Goal: Task Accomplishment & Management: Use online tool/utility

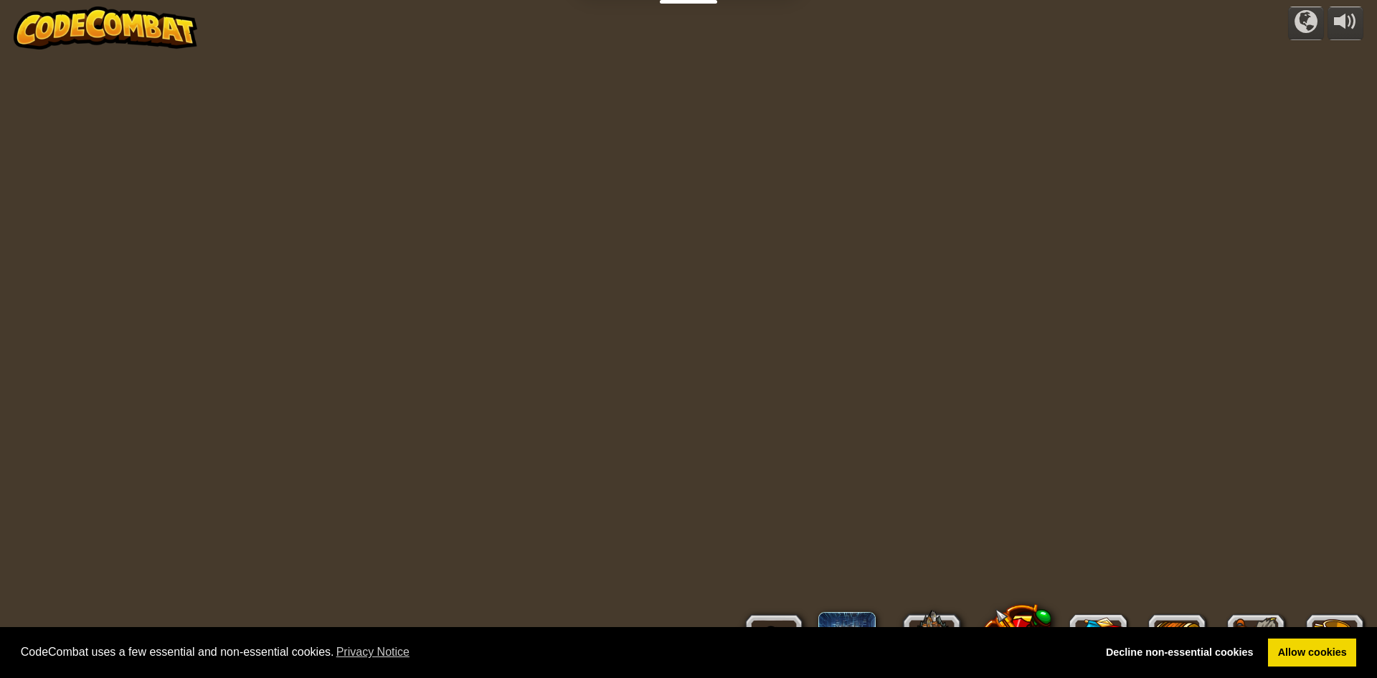
select select "et"
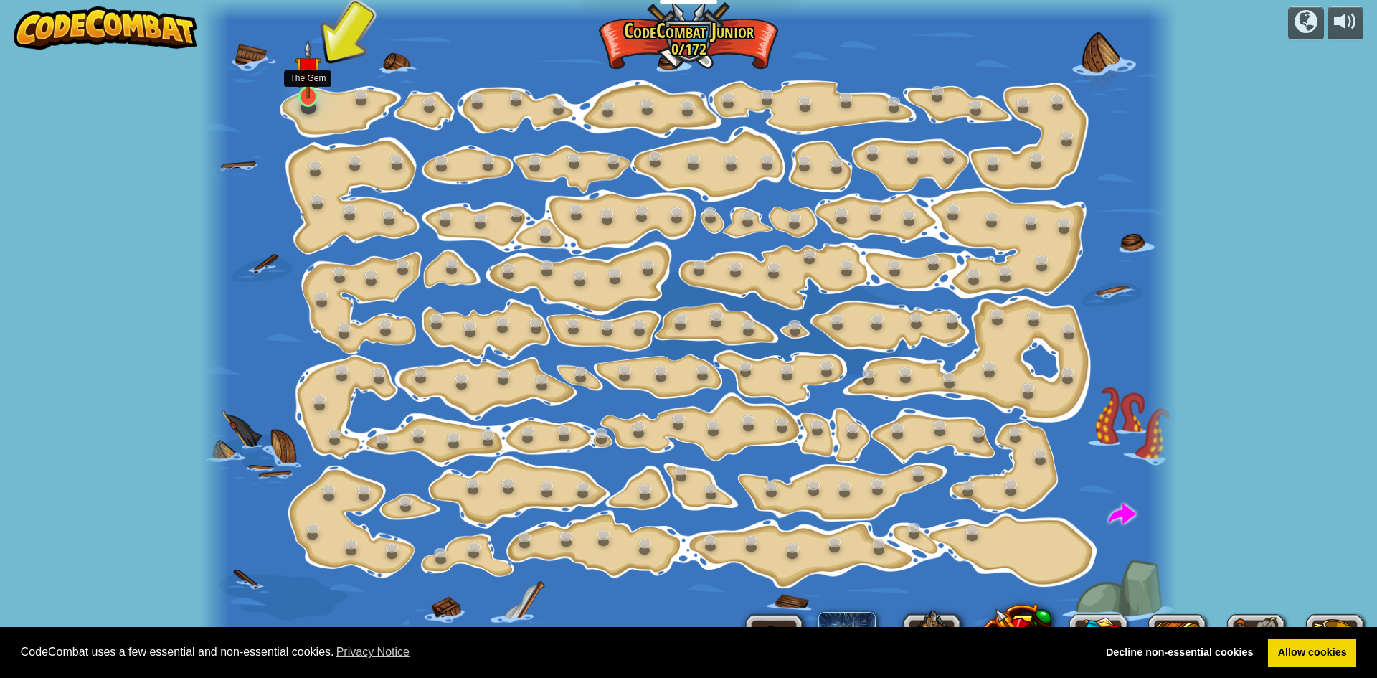
click at [306, 82] on img at bounding box center [308, 69] width 26 height 60
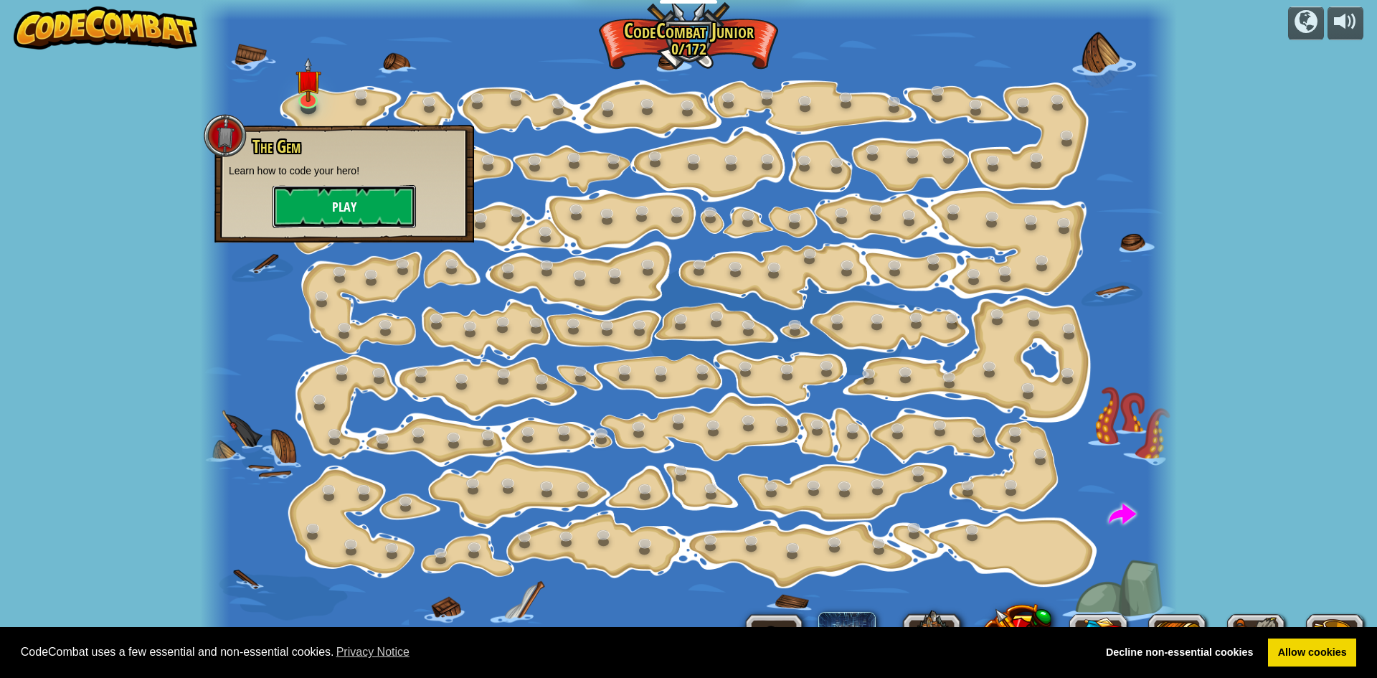
click at [332, 213] on button "Play" at bounding box center [344, 206] width 143 height 43
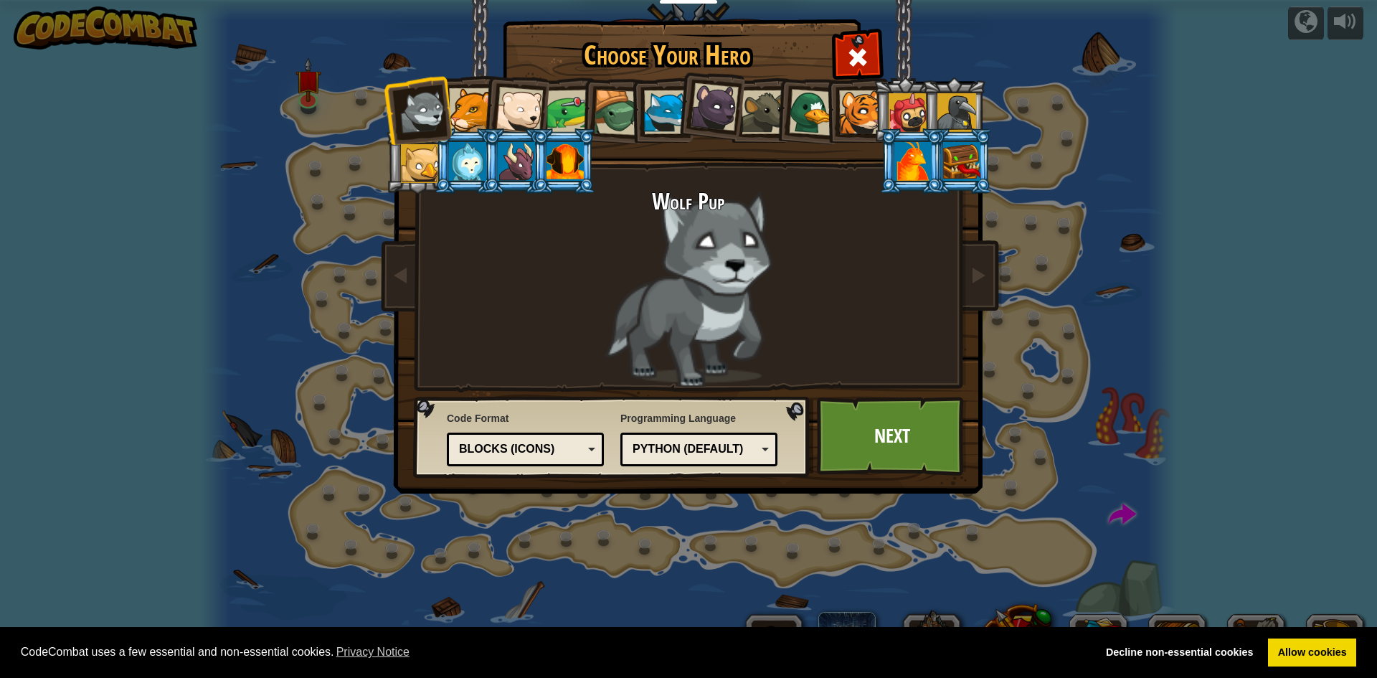
click at [544, 448] on div "Blocks (Icons)" at bounding box center [521, 449] width 124 height 16
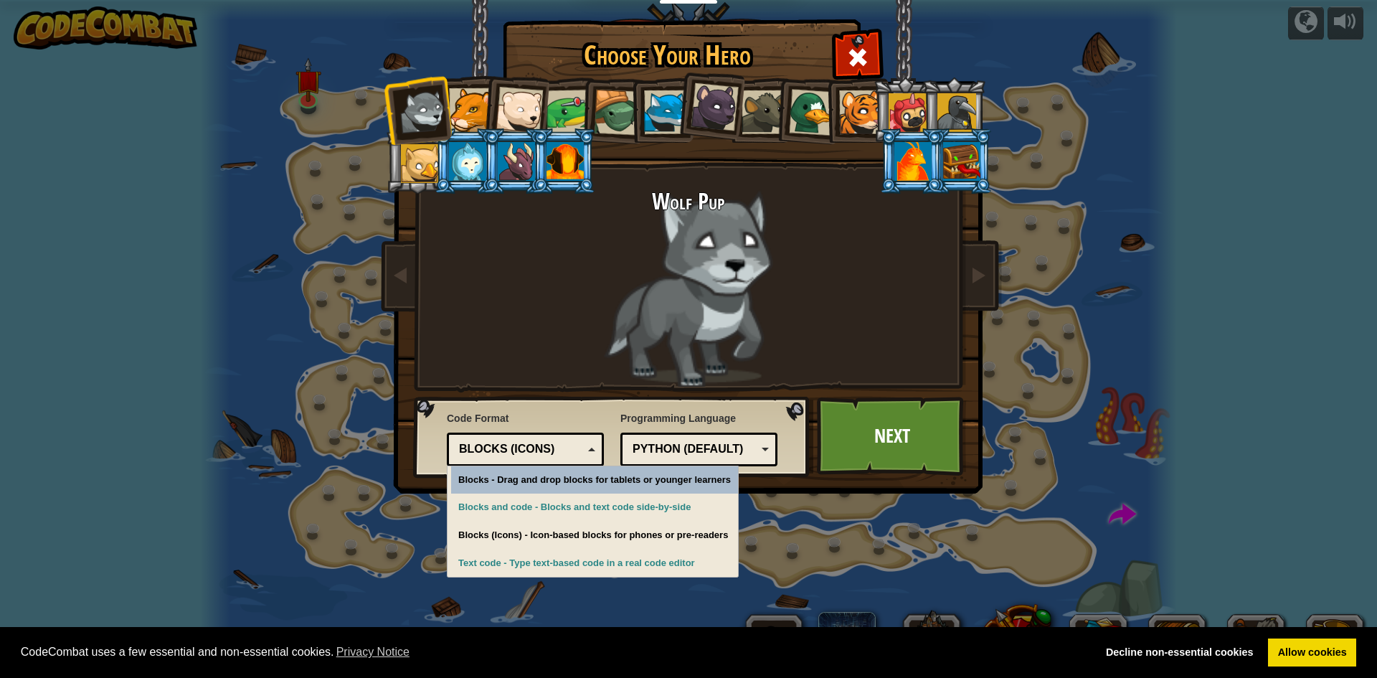
click at [544, 444] on div "Blocks (Icons)" at bounding box center [521, 449] width 124 height 16
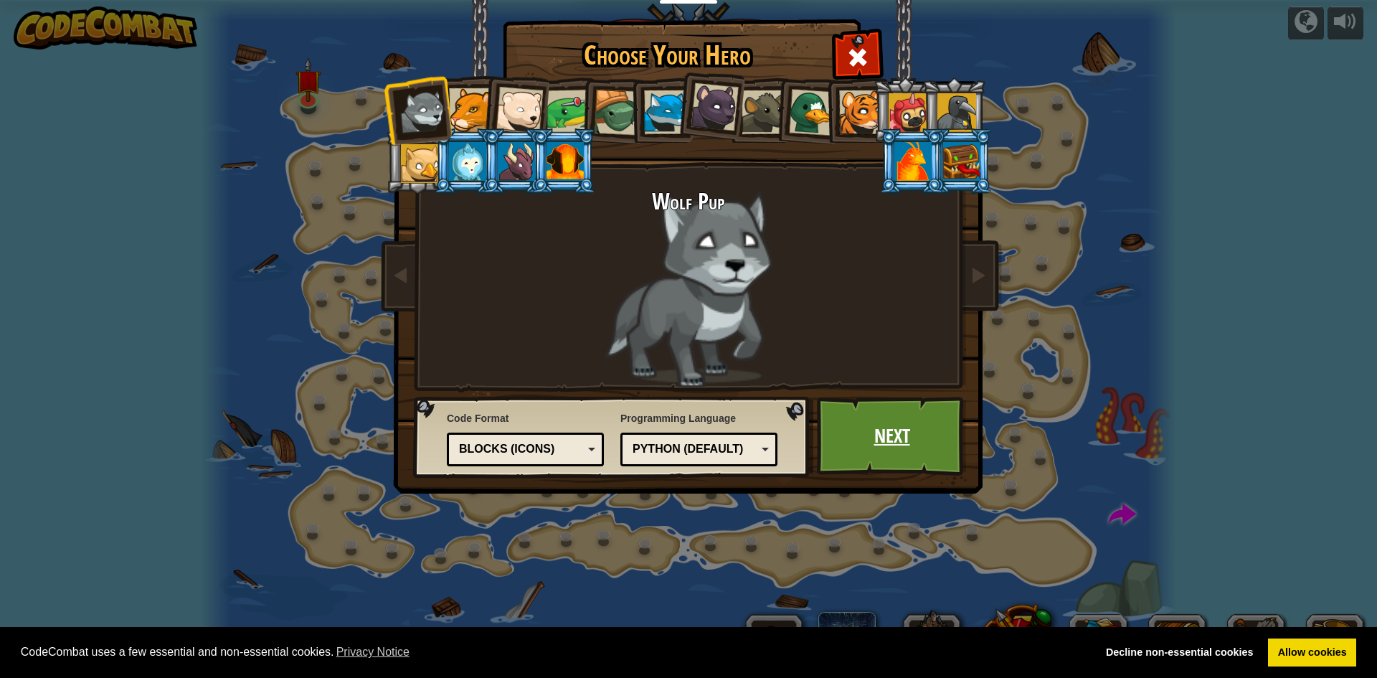
click at [888, 424] on link "Next" at bounding box center [892, 436] width 150 height 79
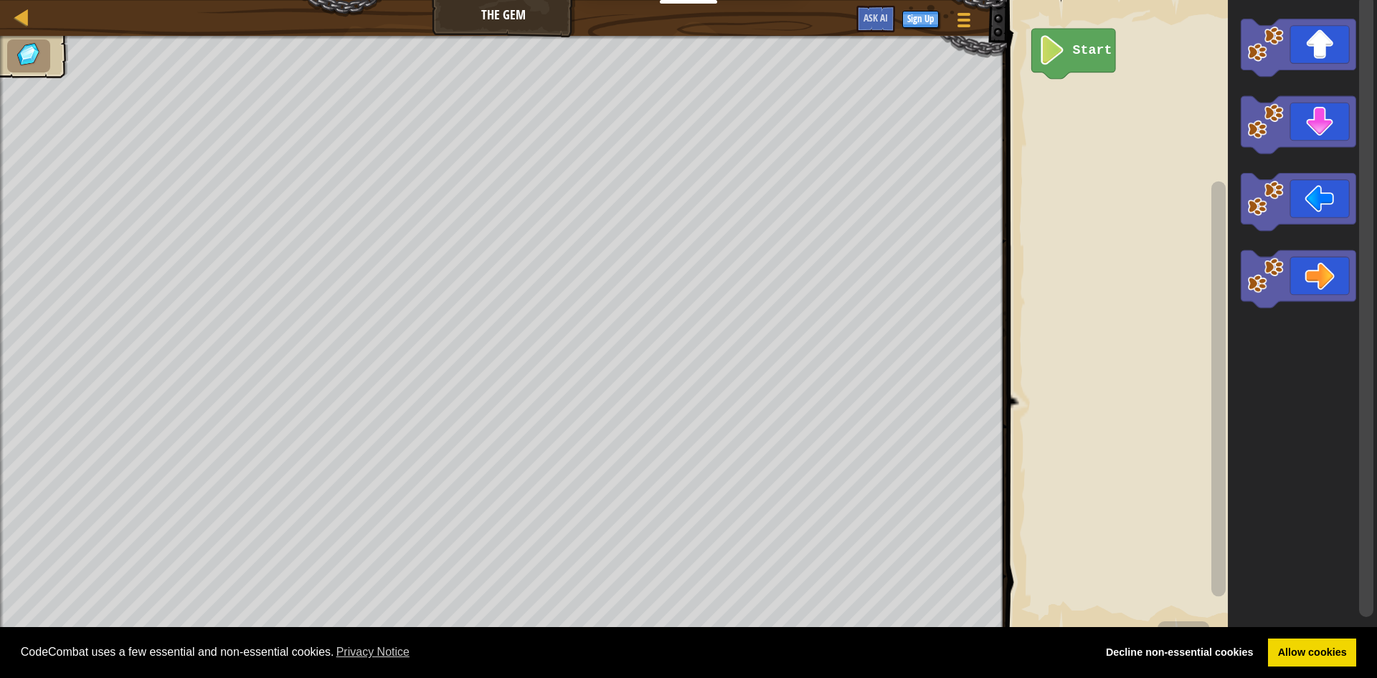
click at [1082, 46] on text "Start" at bounding box center [1092, 50] width 39 height 14
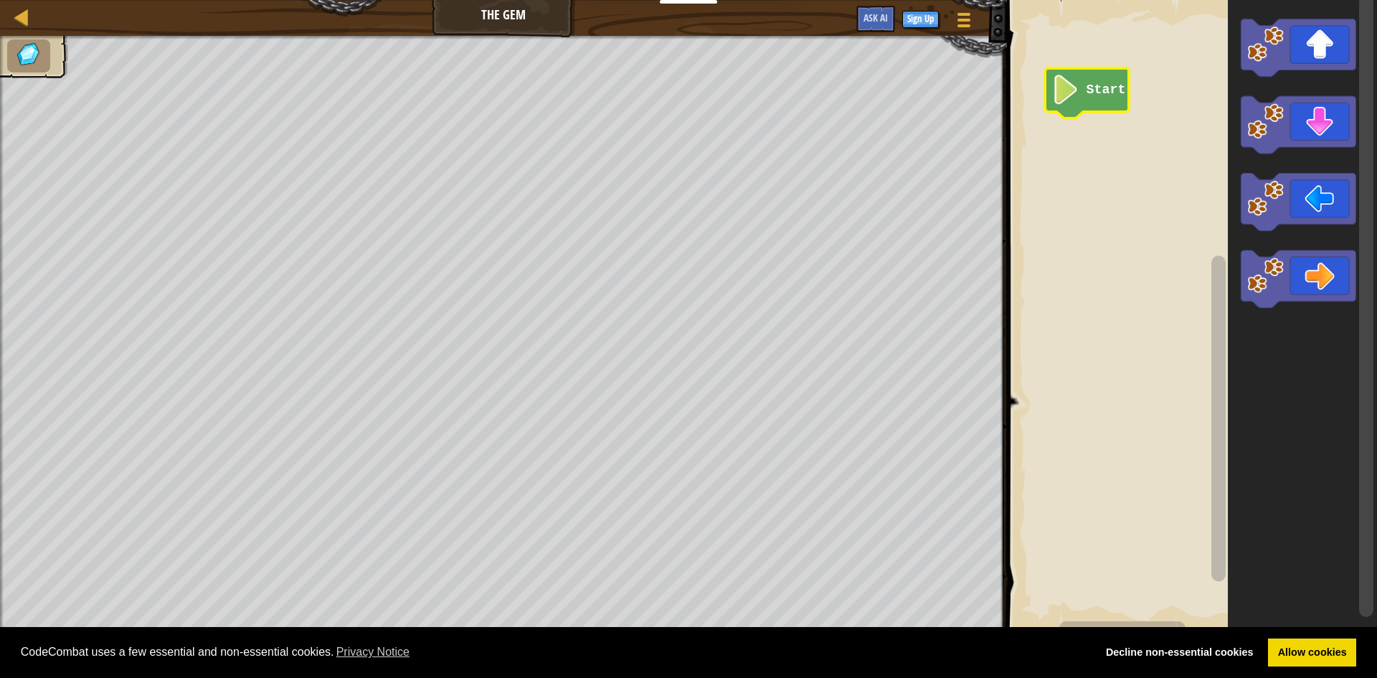
click at [25, 54] on img at bounding box center [29, 55] width 30 height 26
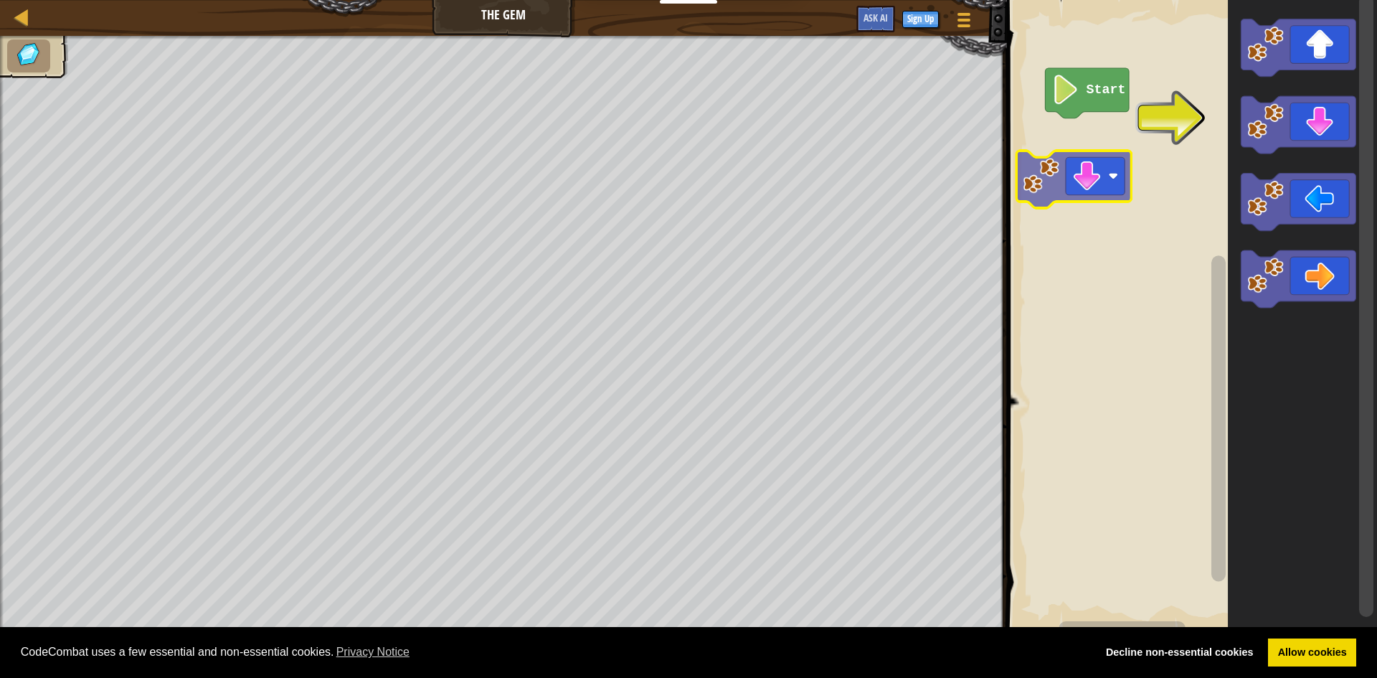
click at [1089, 179] on div "Start" at bounding box center [1190, 315] width 374 height 645
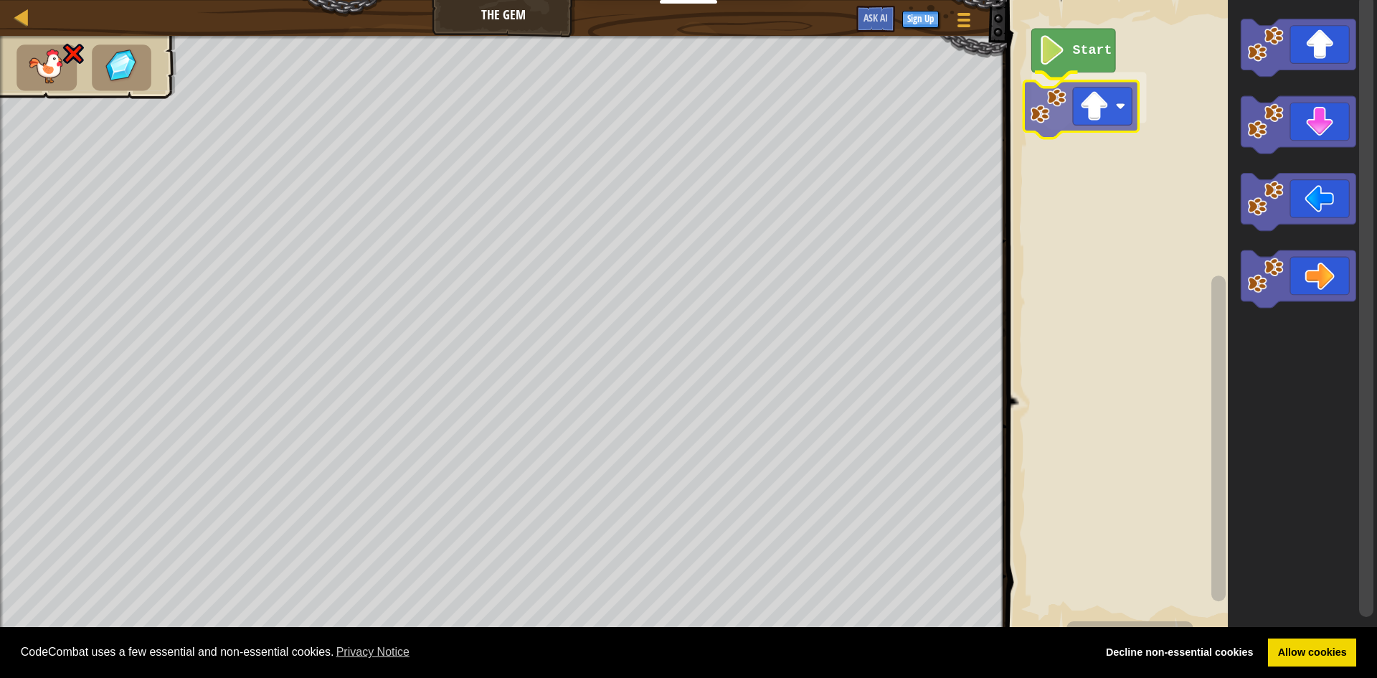
click at [1067, 125] on div "Start" at bounding box center [1190, 315] width 374 height 645
click at [1071, 91] on div "Start" at bounding box center [1190, 315] width 374 height 645
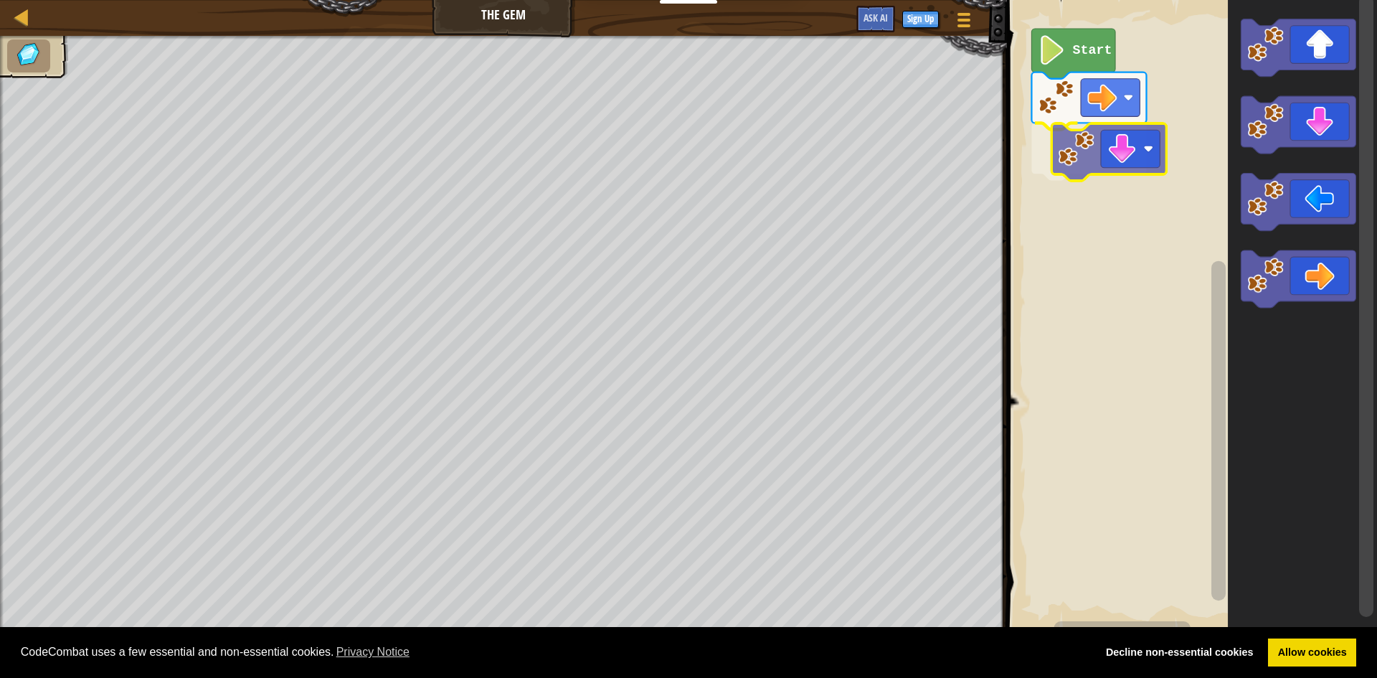
click at [1084, 166] on div "Start" at bounding box center [1190, 315] width 374 height 645
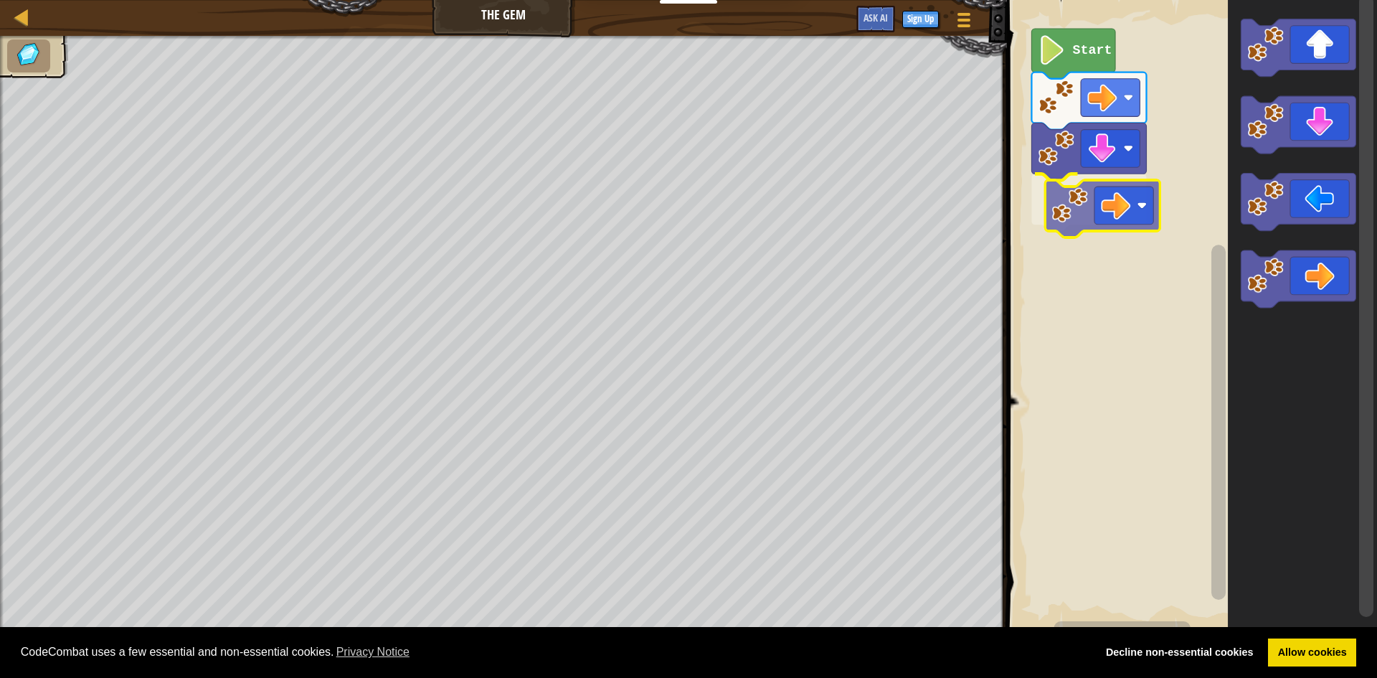
click at [1100, 202] on div "Start" at bounding box center [1190, 315] width 374 height 645
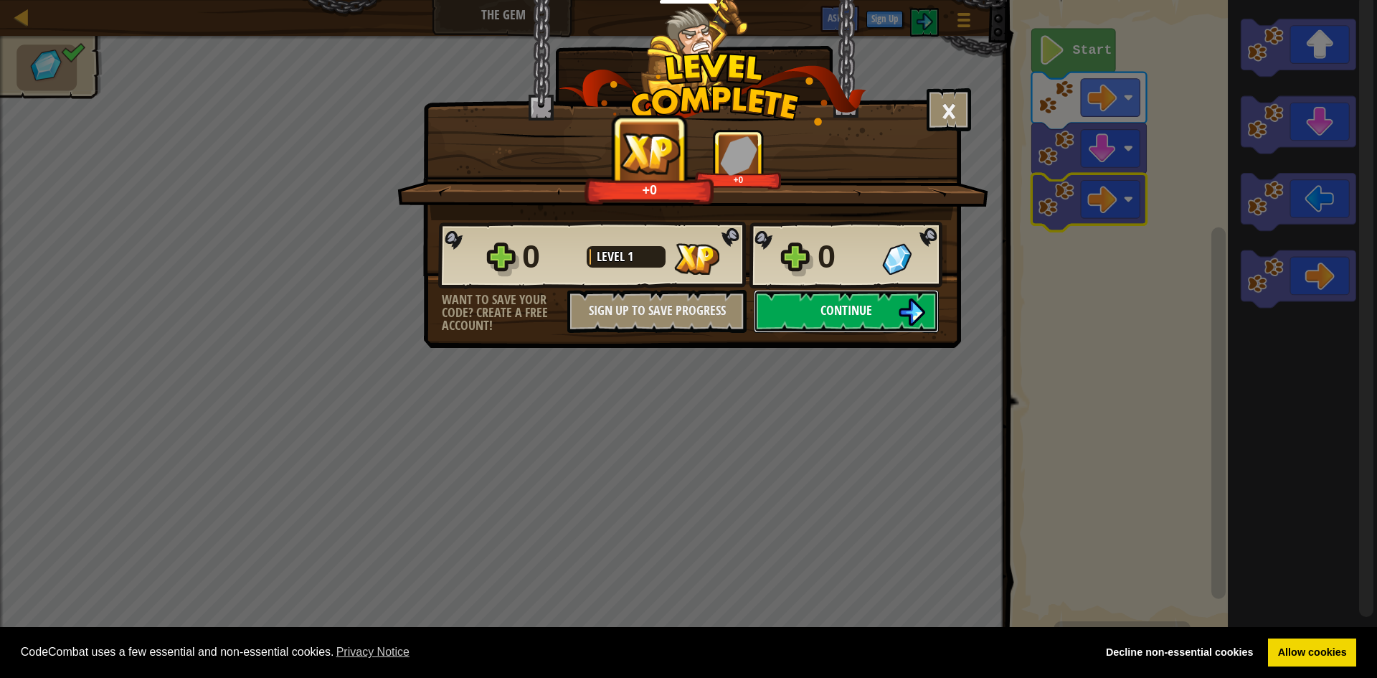
click at [825, 311] on span "Continue" at bounding box center [846, 310] width 52 height 18
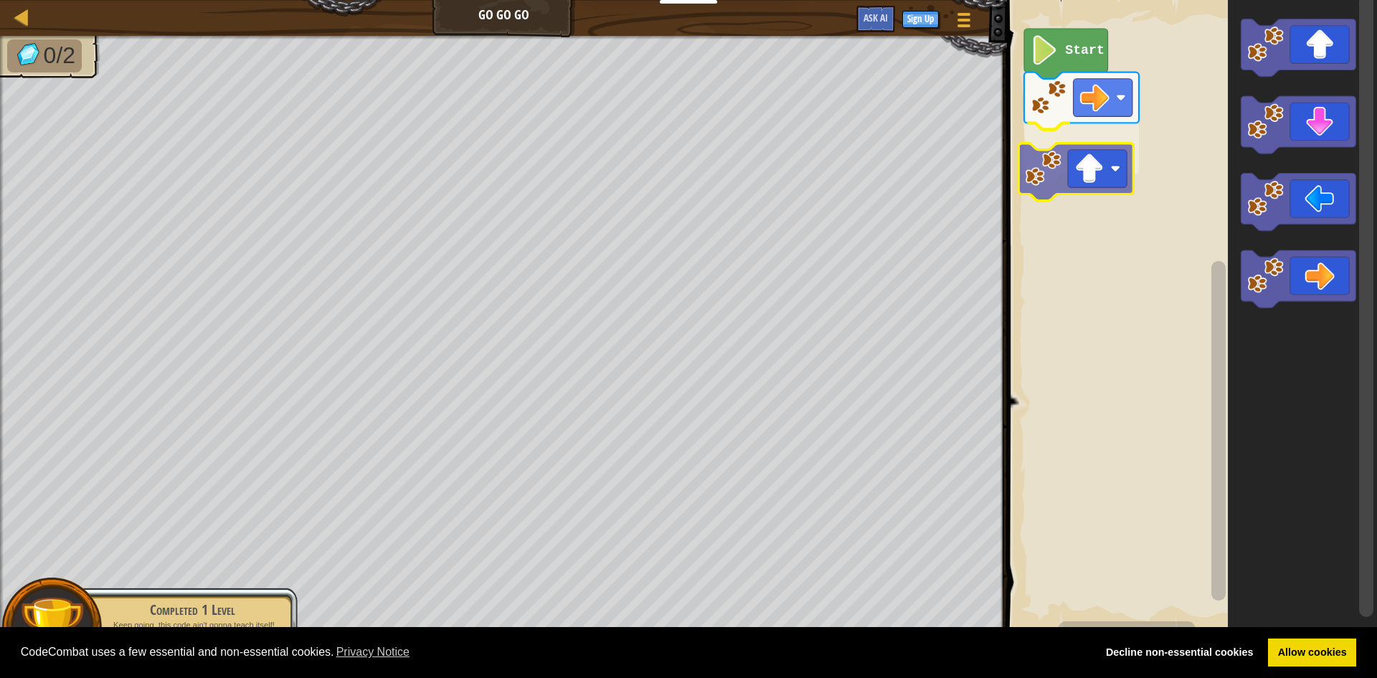
click at [1055, 184] on div "Start" at bounding box center [1190, 315] width 374 height 645
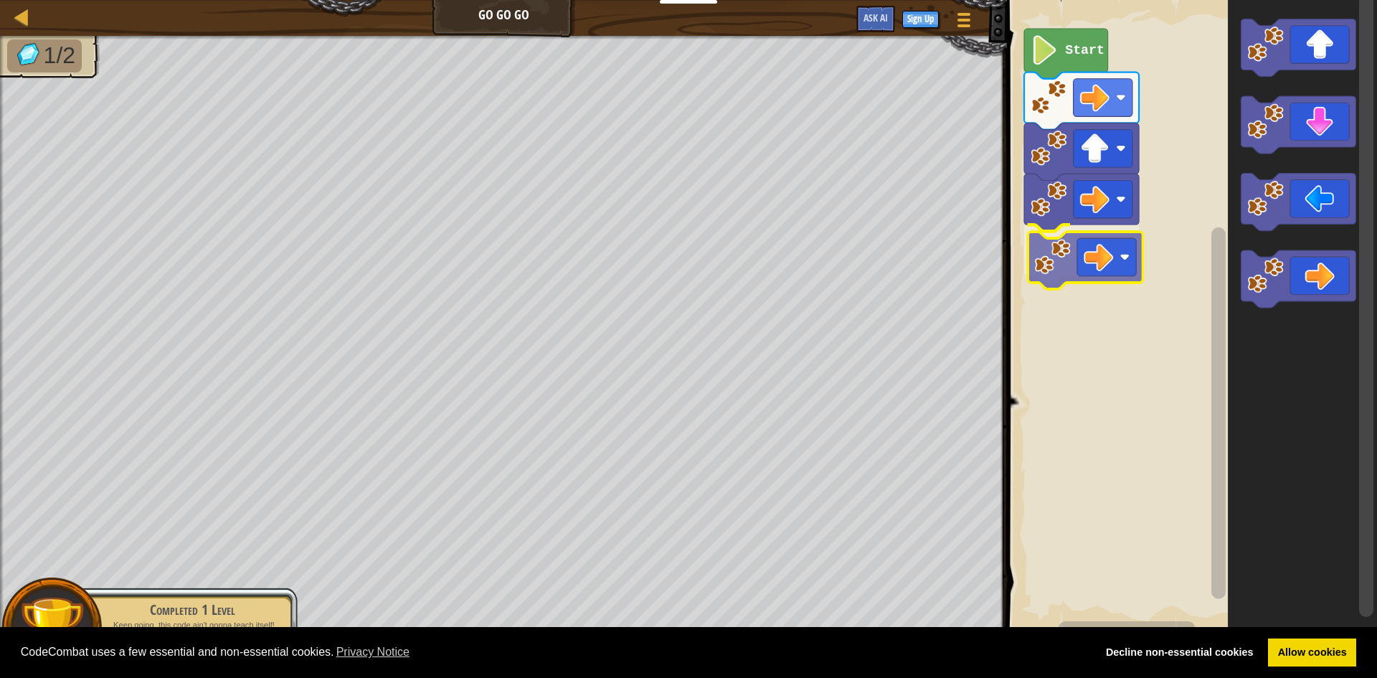
click at [1090, 257] on div "Start" at bounding box center [1190, 315] width 374 height 645
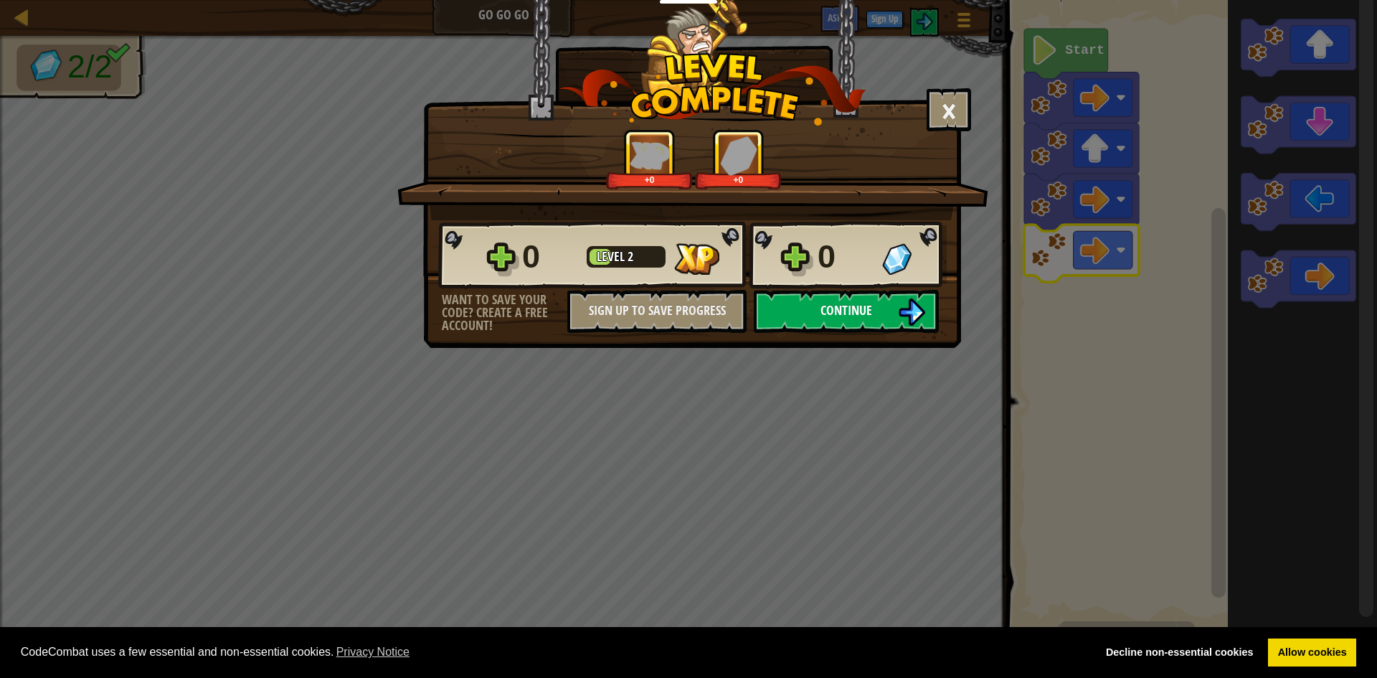
click at [914, 304] on img at bounding box center [911, 311] width 27 height 27
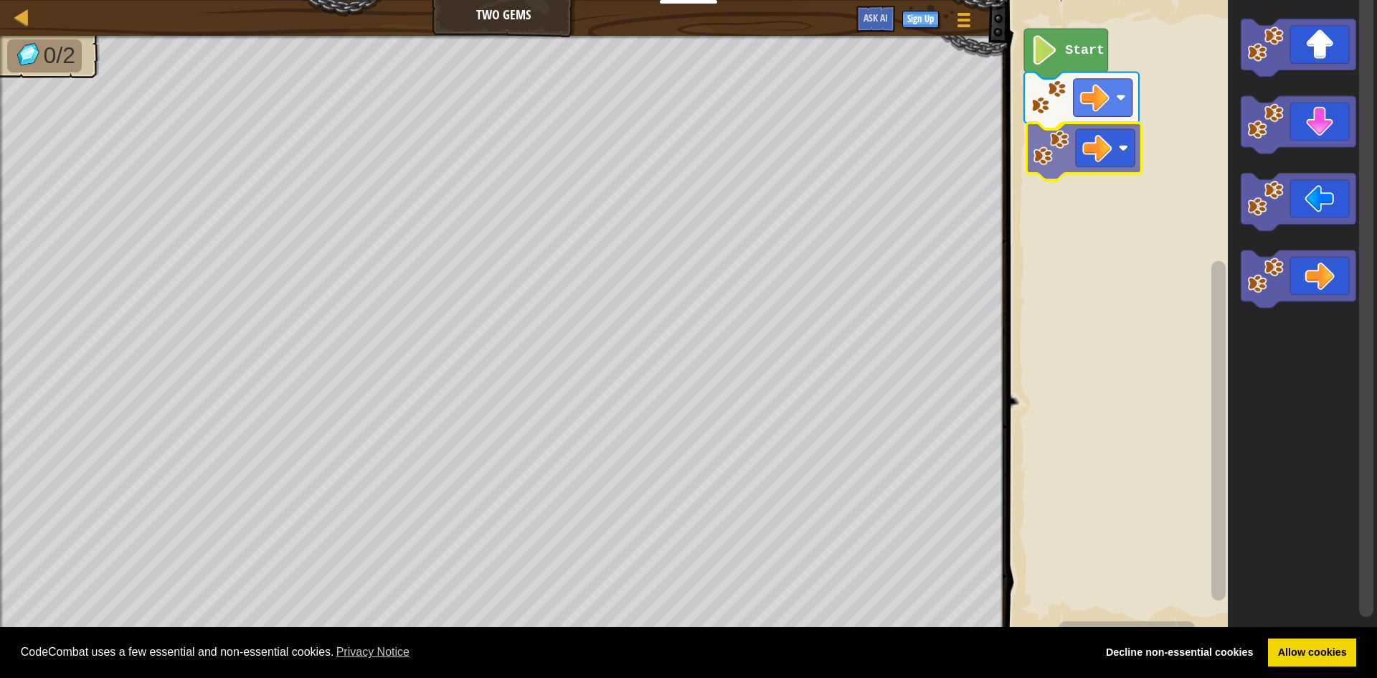
click at [1054, 164] on div "Start" at bounding box center [1190, 315] width 374 height 645
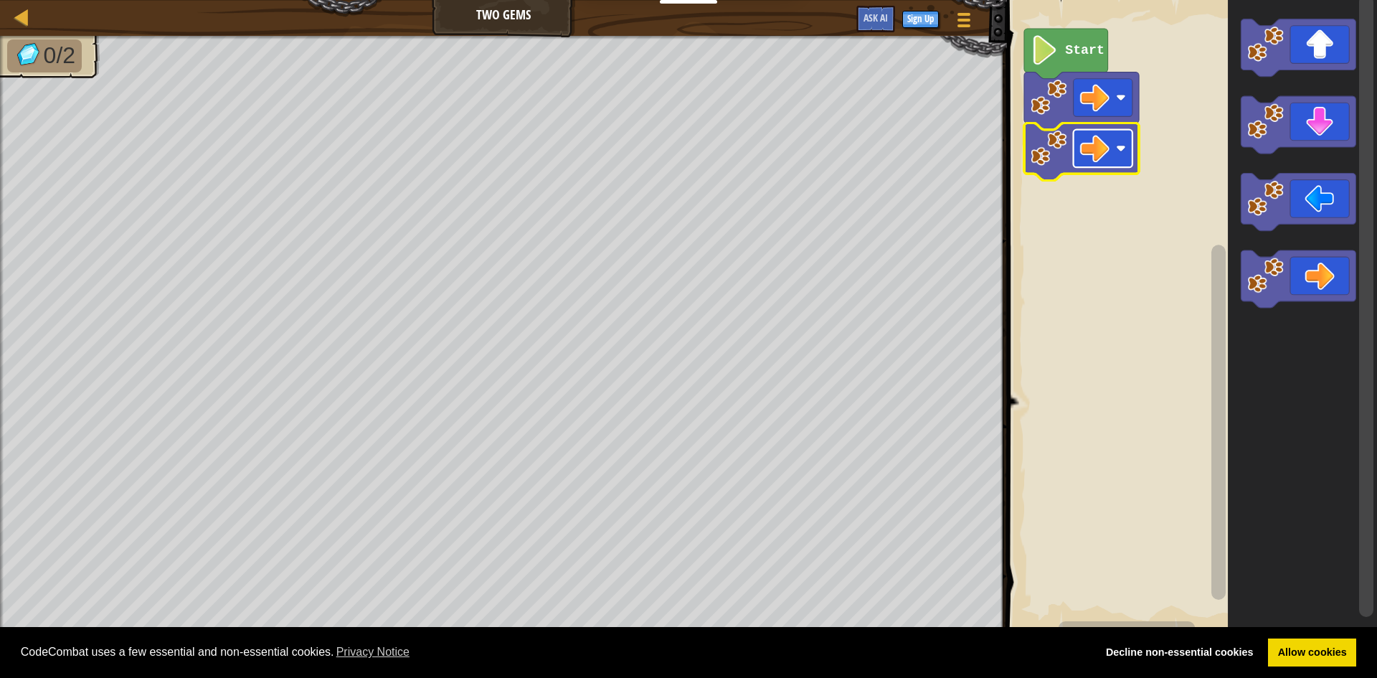
click at [1117, 161] on rect "Blockly tööruum" at bounding box center [1103, 149] width 59 height 38
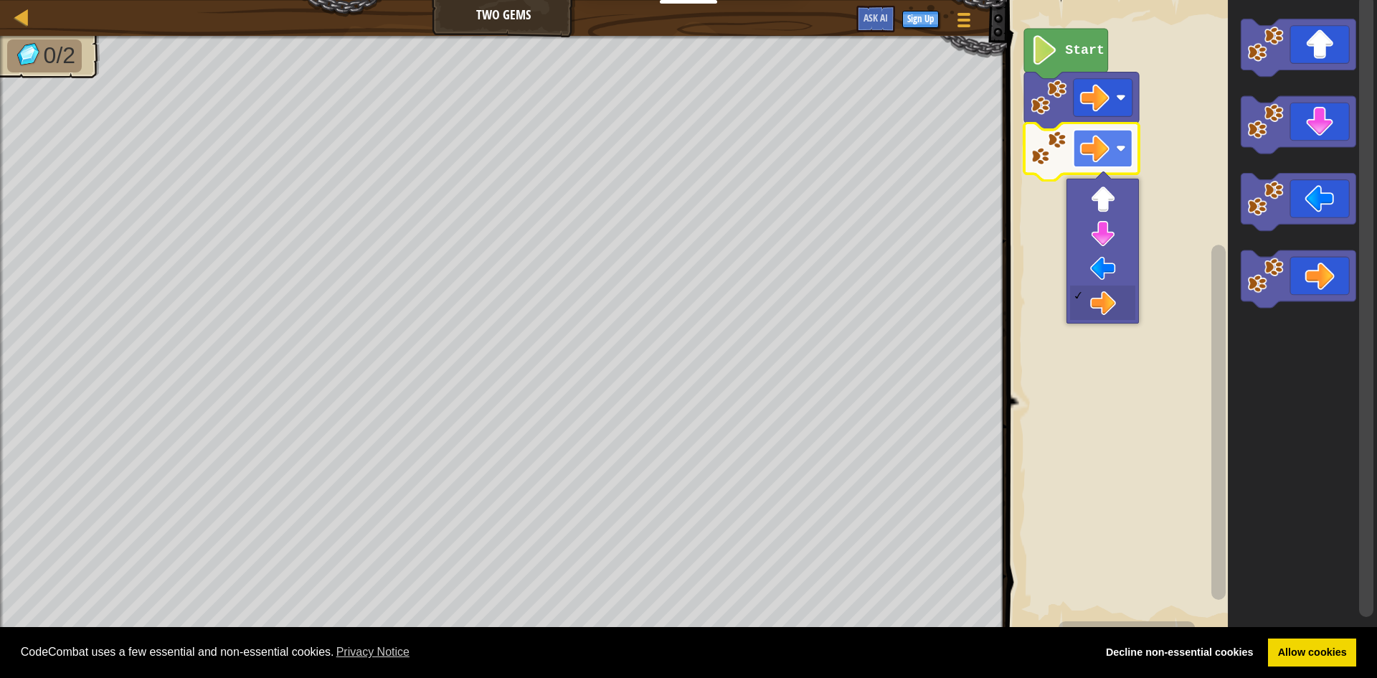
click at [1118, 161] on rect "Blockly tööruum" at bounding box center [1103, 149] width 59 height 38
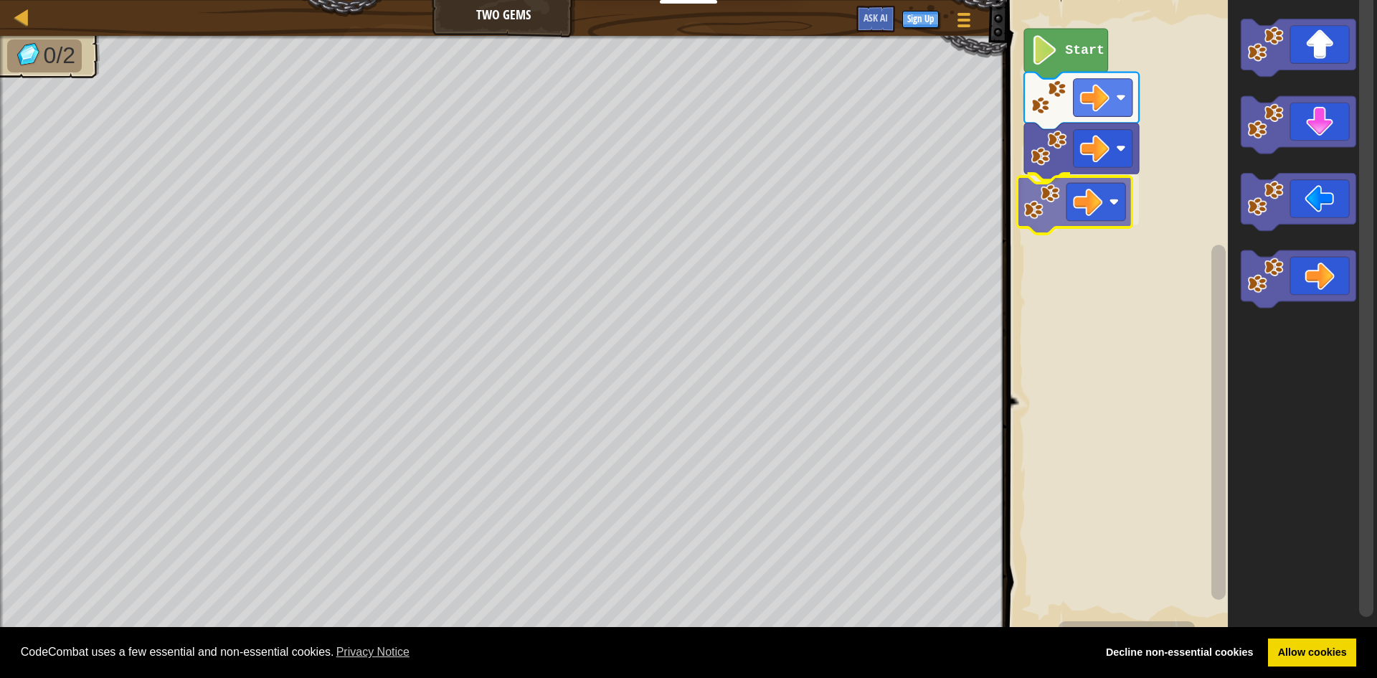
click at [1084, 205] on div "Start" at bounding box center [1190, 315] width 374 height 645
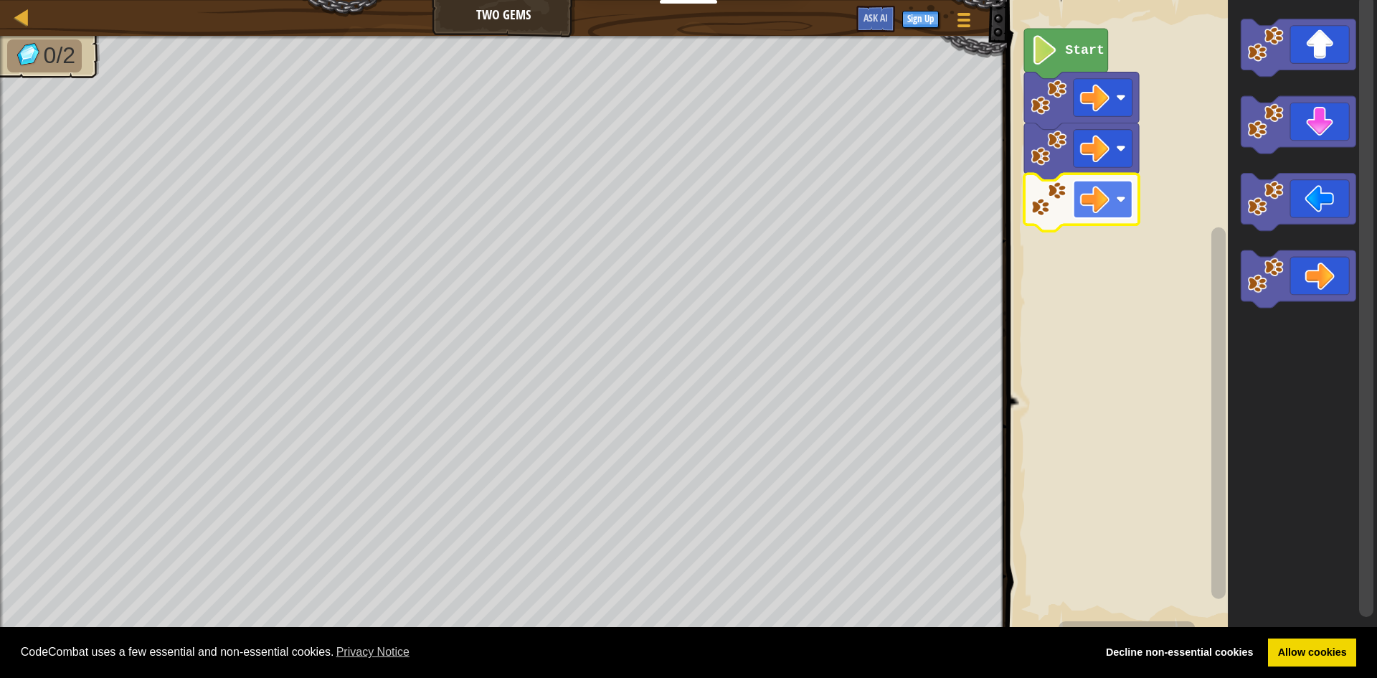
click at [1111, 206] on rect "Blockly tööruum" at bounding box center [1103, 200] width 59 height 38
click at [1102, 199] on image "Blockly tööruum" at bounding box center [1094, 198] width 29 height 29
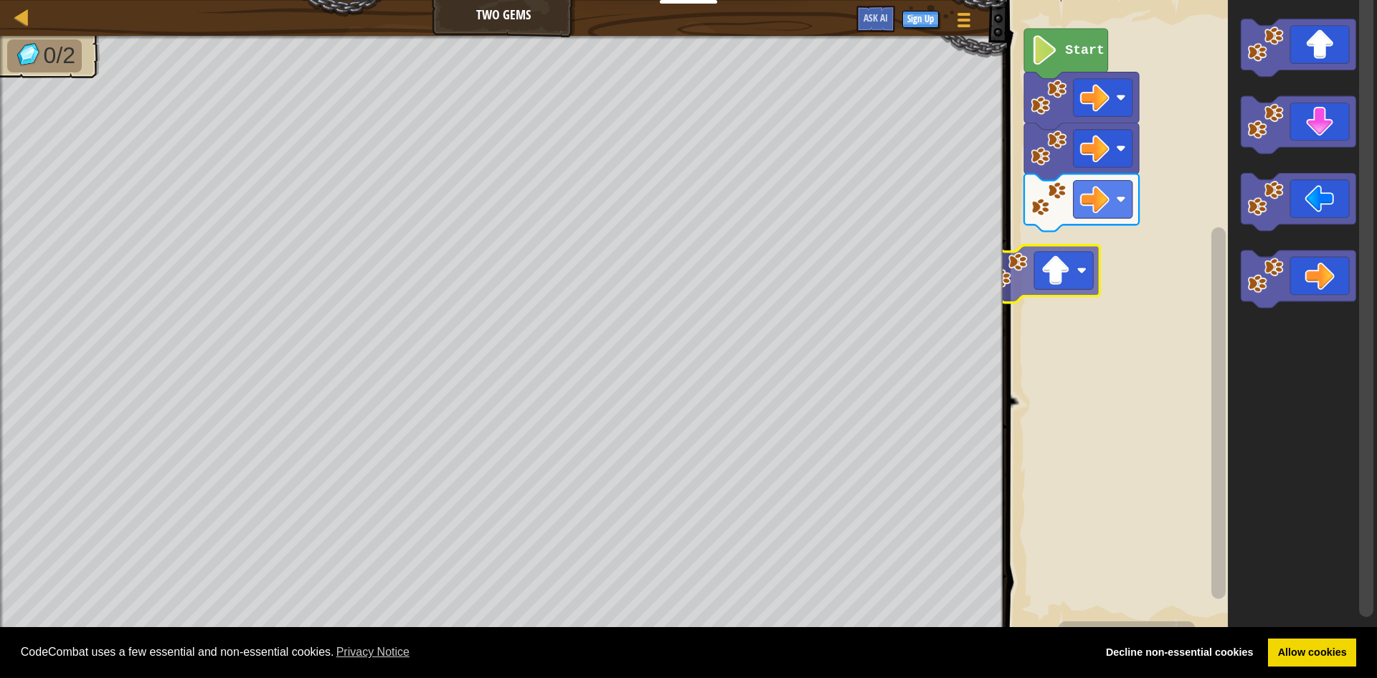
click at [1034, 275] on div "Start" at bounding box center [1190, 315] width 374 height 645
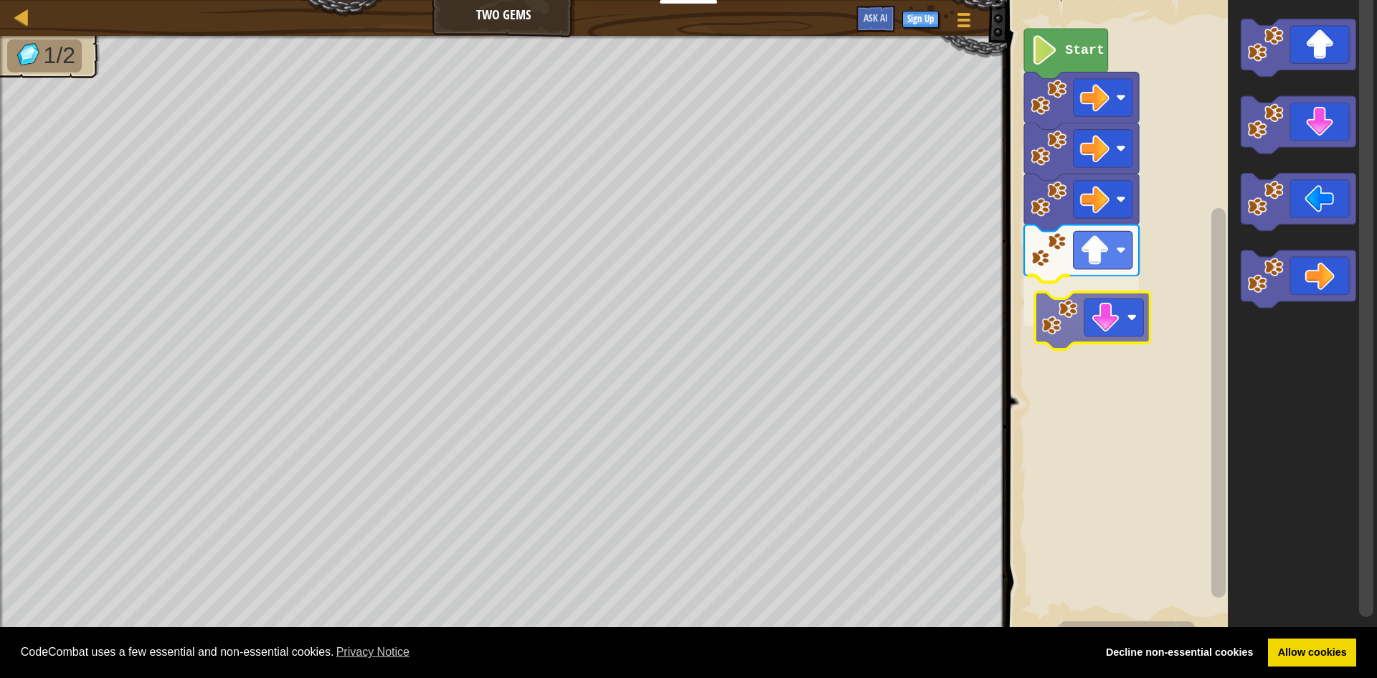
click at [1082, 329] on div "Start" at bounding box center [1190, 315] width 374 height 645
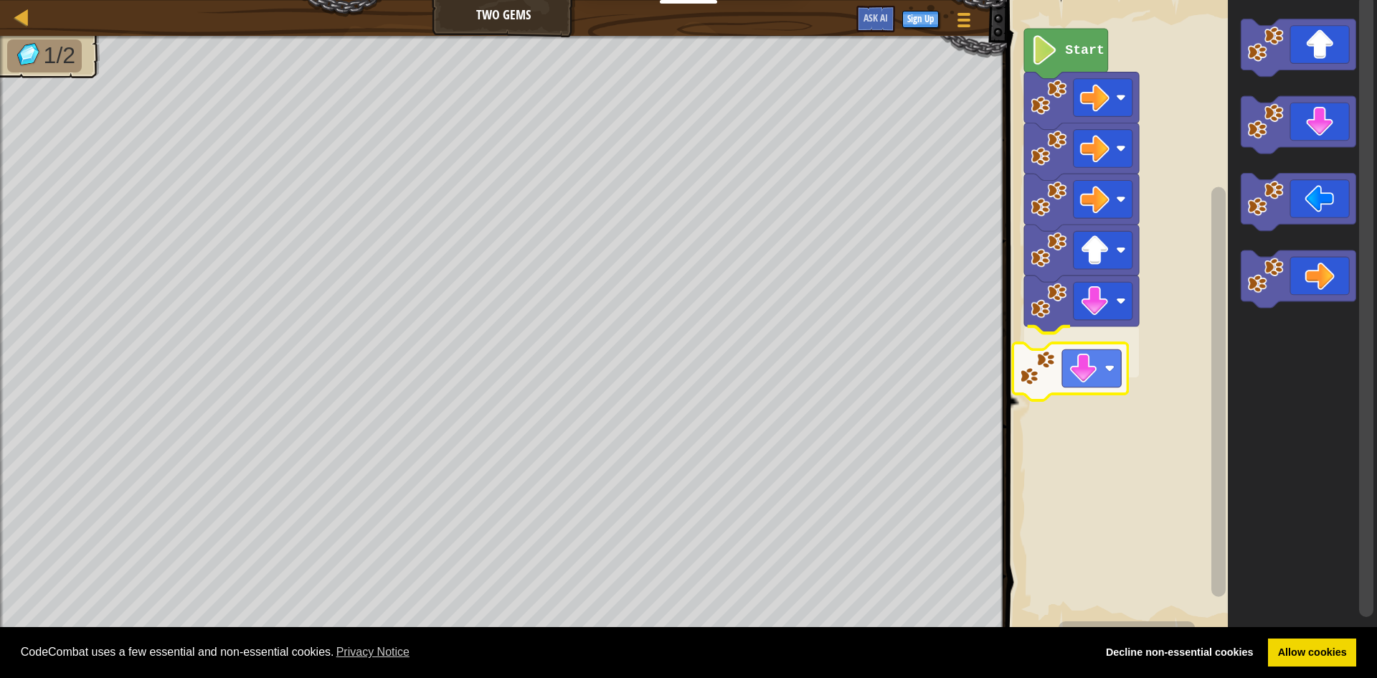
click at [1046, 377] on div "Start" at bounding box center [1190, 315] width 374 height 645
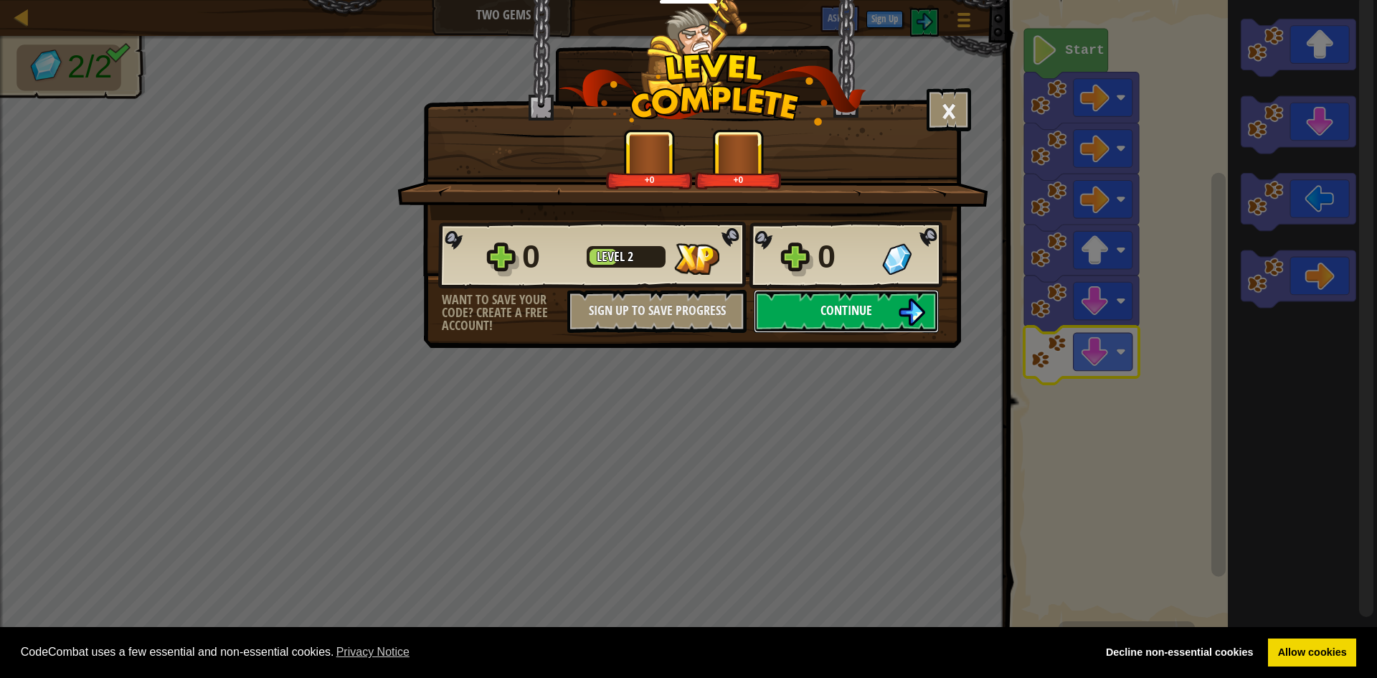
click at [813, 315] on button "Continue" at bounding box center [846, 311] width 185 height 43
